Goal: Transaction & Acquisition: Book appointment/travel/reservation

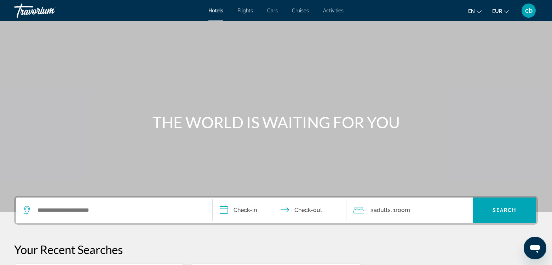
click at [528, 13] on span "cb" at bounding box center [528, 10] width 7 height 7
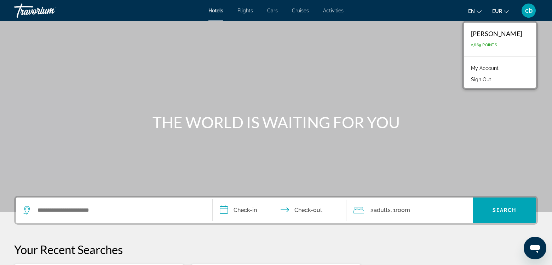
click at [501, 68] on link "My Account" at bounding box center [484, 68] width 35 height 9
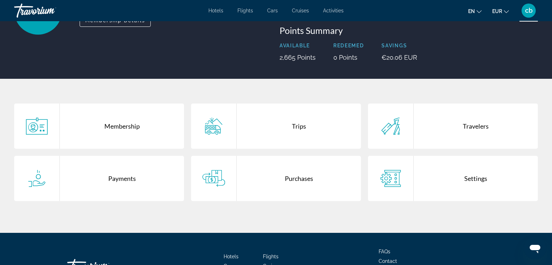
scroll to position [82, 0]
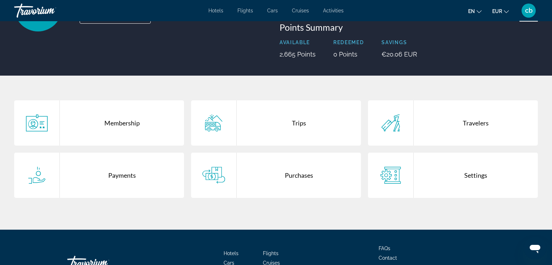
click at [295, 130] on div "Trips" at bounding box center [299, 122] width 124 height 45
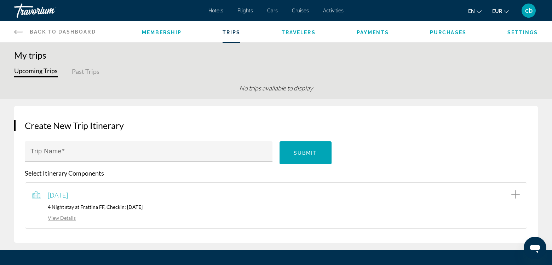
click at [68, 217] on link "View Details" at bounding box center [54, 218] width 44 height 6
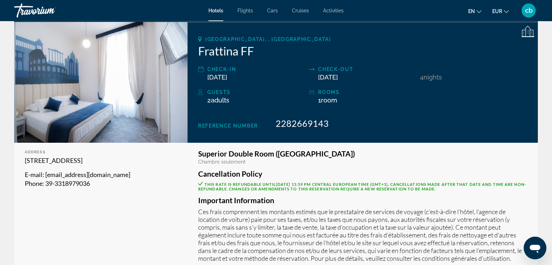
scroll to position [83, 0]
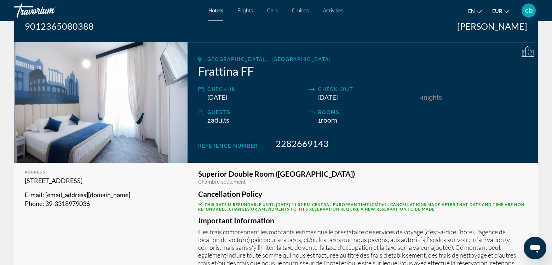
click at [475, 9] on span "en" at bounding box center [471, 11] width 7 height 6
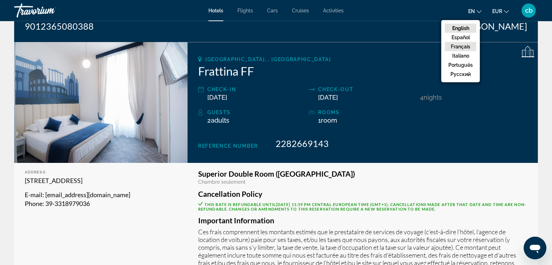
click at [463, 46] on button "Français" at bounding box center [460, 46] width 31 height 9
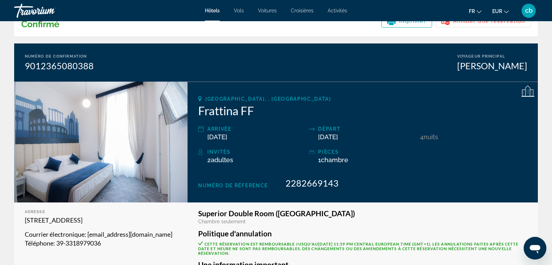
scroll to position [0, 0]
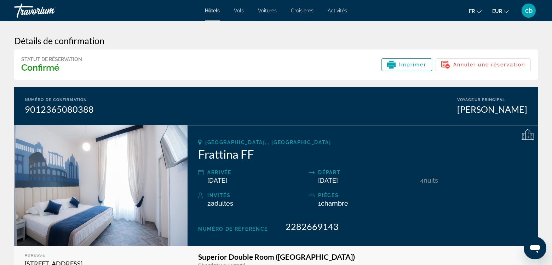
click at [214, 13] on span "Hôtels" at bounding box center [212, 11] width 15 height 6
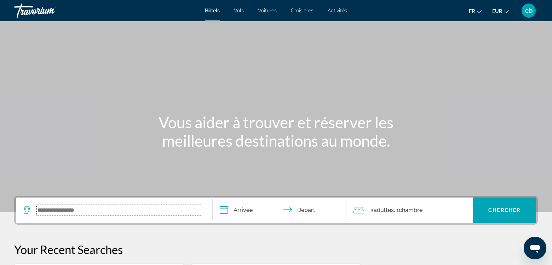
click at [127, 211] on input "Search widget" at bounding box center [119, 210] width 165 height 11
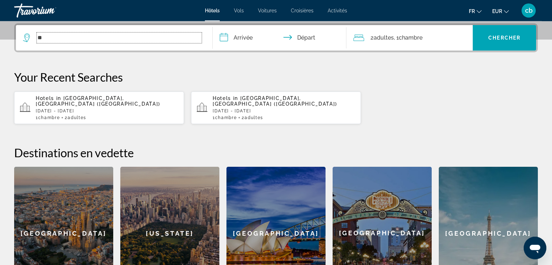
scroll to position [173, 0]
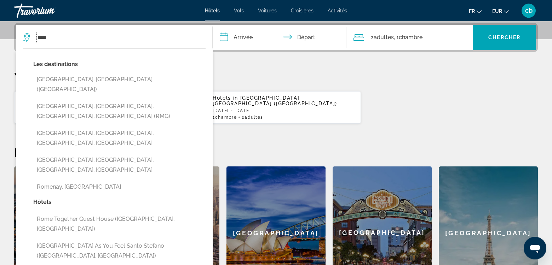
type input "****"
click at [275, 84] on div "Your Recent Searches Hotels in [GEOGRAPHIC_DATA], [GEOGRAPHIC_DATA] ([GEOGRAPHI…" at bounding box center [276, 97] width 524 height 54
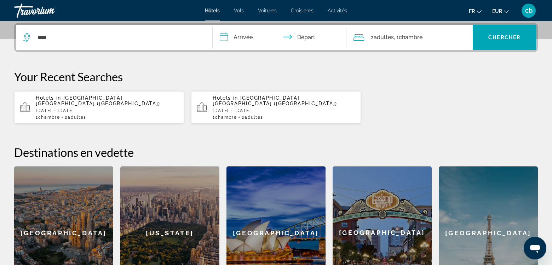
click at [88, 108] on p "[DATE] - [DATE]" at bounding box center [107, 110] width 143 height 5
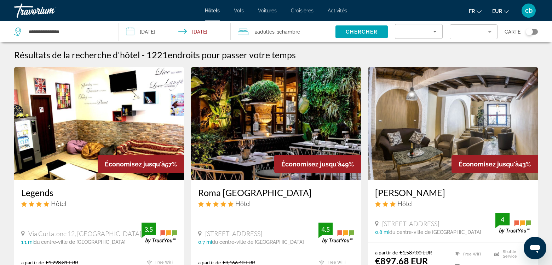
click at [487, 34] on mat-form-field "Filter" at bounding box center [474, 31] width 48 height 15
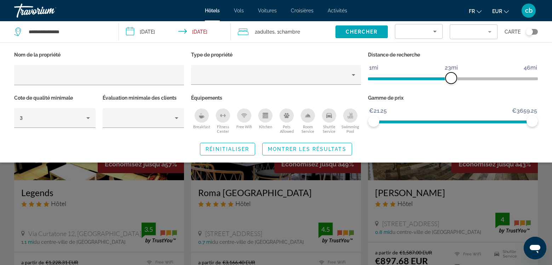
drag, startPoint x: 476, startPoint y: 76, endPoint x: 450, endPoint y: 77, distance: 25.8
click at [450, 77] on span "ngx-slider" at bounding box center [451, 78] width 11 height 11
drag, startPoint x: 530, startPoint y: 118, endPoint x: 437, endPoint y: 122, distance: 93.1
click at [437, 122] on span "ngx-slider-max" at bounding box center [436, 121] width 11 height 11
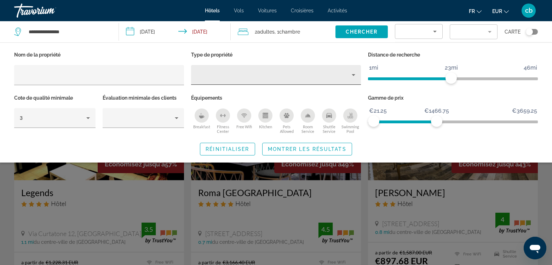
click at [241, 74] on div "Property type" at bounding box center [274, 75] width 155 height 8
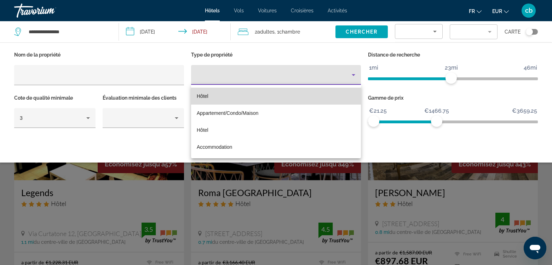
click at [233, 91] on mat-option "Hôtel" at bounding box center [276, 96] width 170 height 17
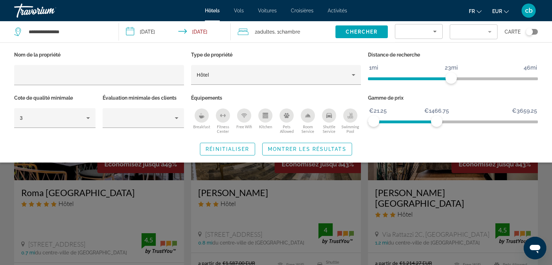
click at [200, 118] on icon "Breakfast" at bounding box center [202, 116] width 6 height 6
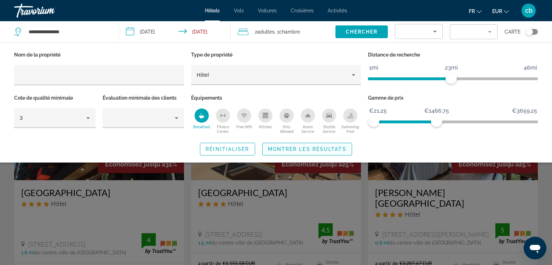
click at [295, 147] on span "Montrer les résultats" at bounding box center [307, 150] width 79 height 6
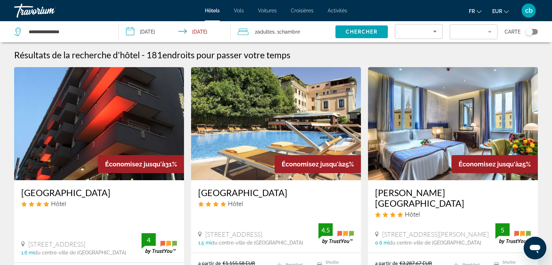
click at [533, 31] on div "Toggle map" at bounding box center [529, 31] width 7 height 7
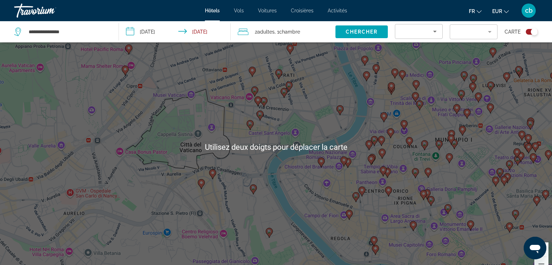
scroll to position [28, 0]
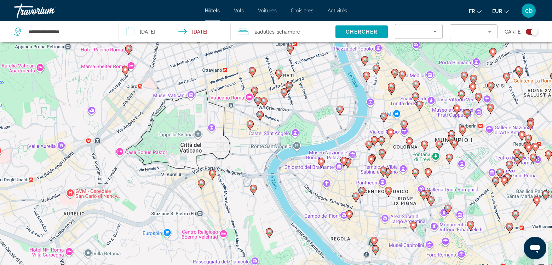
click at [213, 174] on image "Main content" at bounding box center [213, 173] width 4 height 4
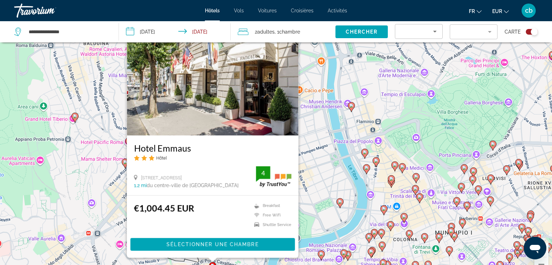
click at [308, 163] on div "Pour activer le glissement avec le clavier, appuyez sur Alt+Entrée. Une fois ce…" at bounding box center [276, 147] width 552 height 265
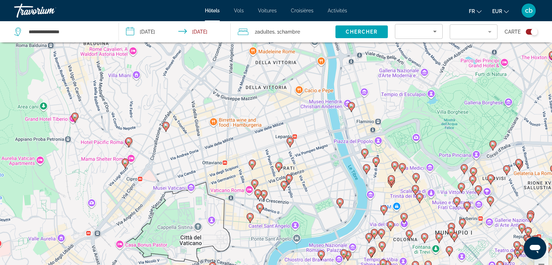
click at [251, 216] on image "Main content" at bounding box center [250, 217] width 4 height 4
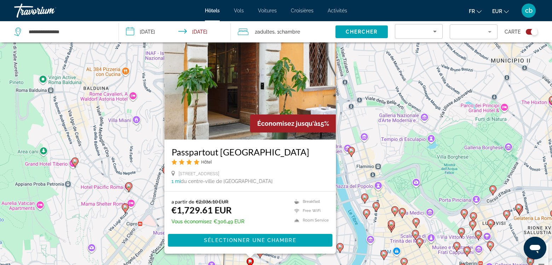
click at [351, 220] on div "Pour activer le glissement avec le clavier, appuyez sur Alt+Entrée. Une fois ce…" at bounding box center [276, 147] width 552 height 265
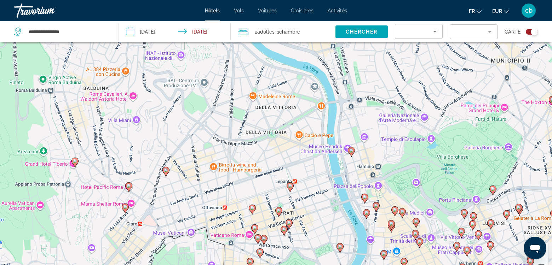
click at [251, 207] on image "Main content" at bounding box center [252, 208] width 4 height 4
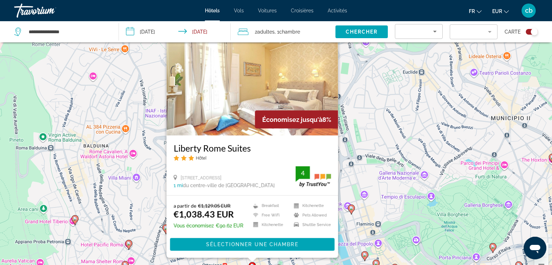
click at [364, 116] on div "Pour activer le glissement avec le clavier, appuyez sur Alt+Entrée. Une fois ce…" at bounding box center [276, 147] width 552 height 265
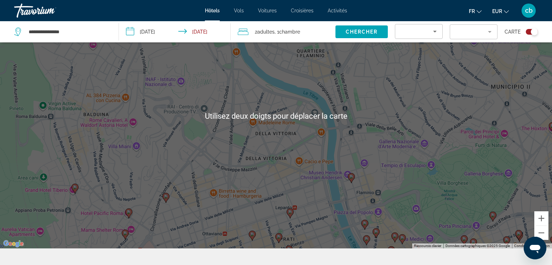
scroll to position [85, 0]
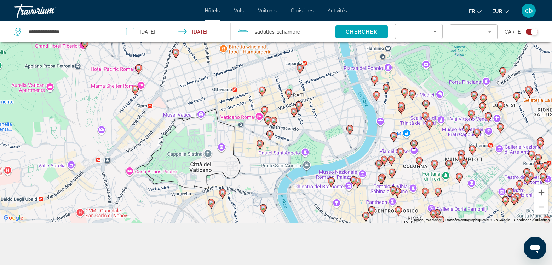
click at [212, 206] on icon "Main content" at bounding box center [211, 204] width 6 height 9
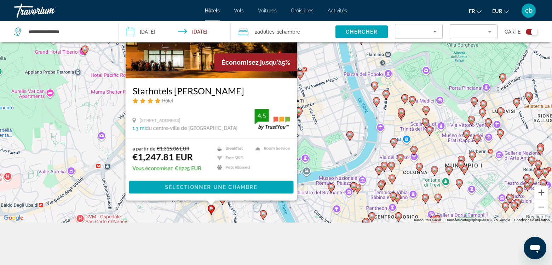
click at [264, 216] on image "Main content" at bounding box center [263, 214] width 4 height 4
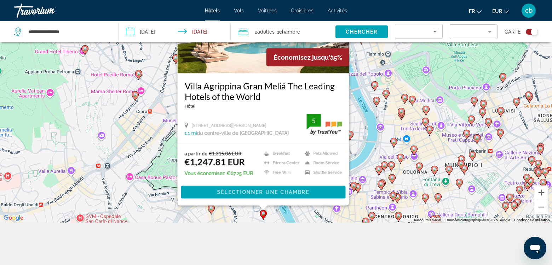
click at [414, 151] on image "Main content" at bounding box center [414, 149] width 4 height 4
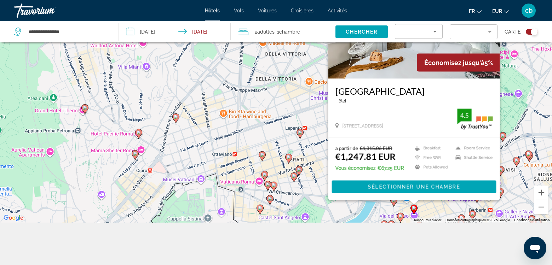
click at [267, 188] on icon "Main content" at bounding box center [268, 186] width 6 height 9
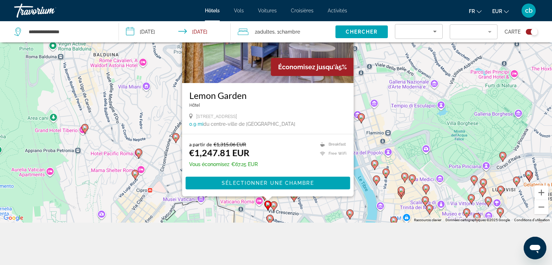
click at [274, 207] on image "Main content" at bounding box center [274, 205] width 4 height 4
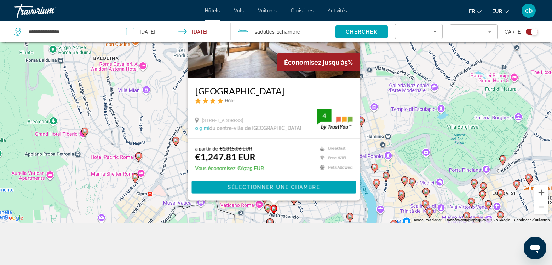
click at [380, 135] on div "Pour activer le glissement avec le clavier, appuyez sur Alt+Entrée. Une fois ce…" at bounding box center [276, 90] width 552 height 265
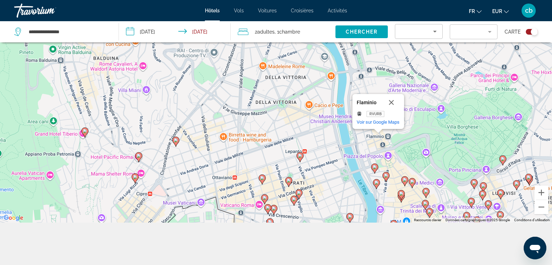
click at [298, 191] on icon "Main content" at bounding box center [299, 194] width 6 height 9
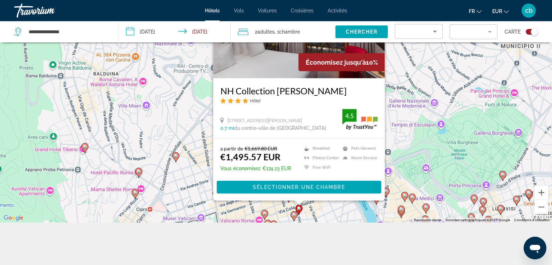
click at [295, 216] on image "Main content" at bounding box center [294, 215] width 4 height 4
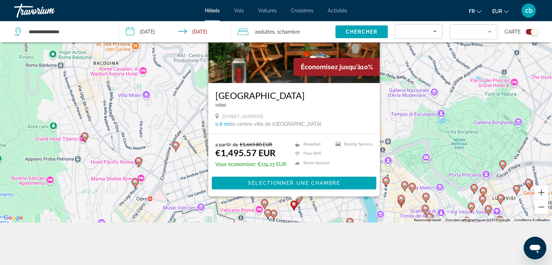
click at [407, 93] on div "Pour activer le glissement avec le clavier, appuyez sur Alt+Entrée. Une fois ce…" at bounding box center [276, 90] width 552 height 265
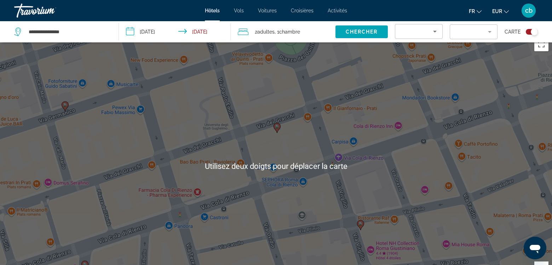
scroll to position [0, 0]
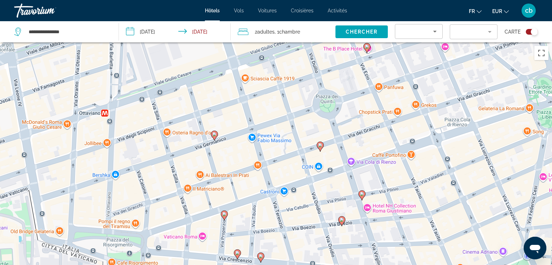
click at [388, 208] on div "Pour activer le glissement avec le clavier, appuyez sur Alt+Entrée. Une fois ce…" at bounding box center [276, 174] width 552 height 265
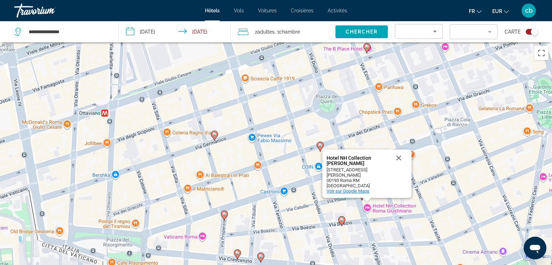
click at [364, 190] on span "Voir sur Google Maps" at bounding box center [348, 191] width 43 height 5
click at [398, 164] on button "Fermer" at bounding box center [398, 158] width 17 height 17
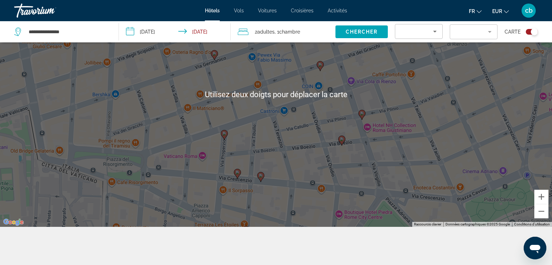
scroll to position [85, 0]
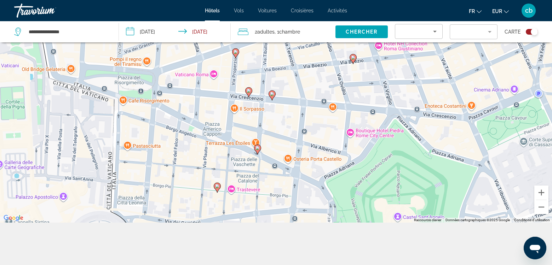
click at [352, 132] on div "Pour activer le glissement avec le clavier, appuyez sur Alt+Entrée. Une fois ce…" at bounding box center [276, 90] width 552 height 265
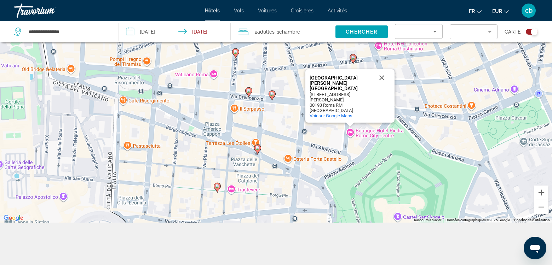
click at [352, 132] on div "Pour activer le glissement avec le clavier, appuyez sur Alt+Entrée. Une fois ce…" at bounding box center [276, 90] width 552 height 265
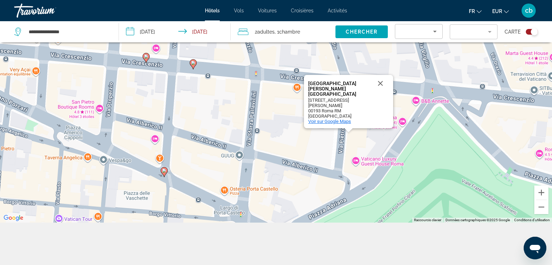
click at [344, 123] on span "Voir sur Google Maps" at bounding box center [329, 121] width 43 height 5
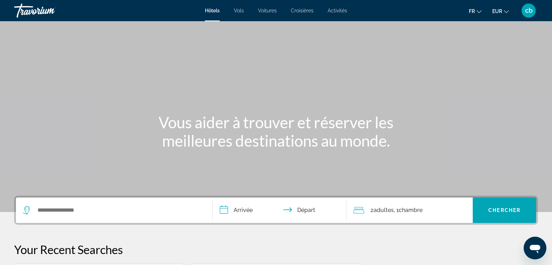
click at [532, 10] on span "cb" at bounding box center [528, 10] width 7 height 7
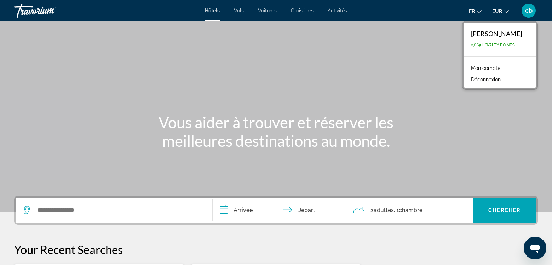
click at [491, 67] on link "Mon compte" at bounding box center [485, 68] width 36 height 9
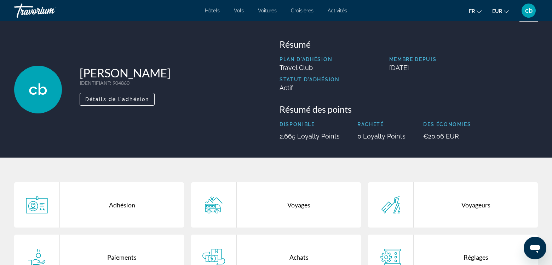
click at [280, 197] on div "Voyages" at bounding box center [299, 205] width 124 height 45
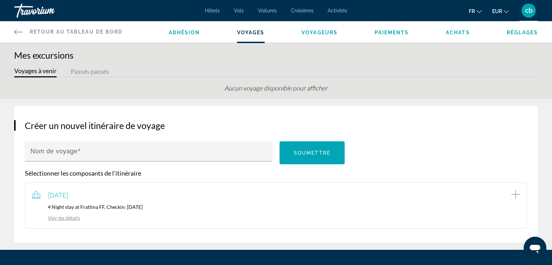
click at [70, 218] on link "Voir les détails" at bounding box center [56, 218] width 48 height 6
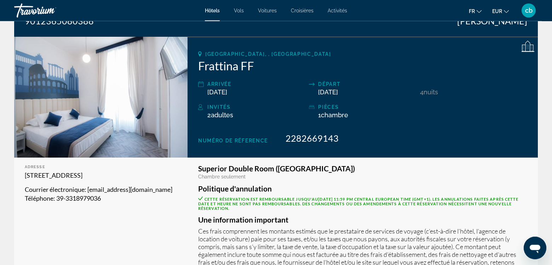
scroll to position [88, 0]
